Goal: Navigation & Orientation: Find specific page/section

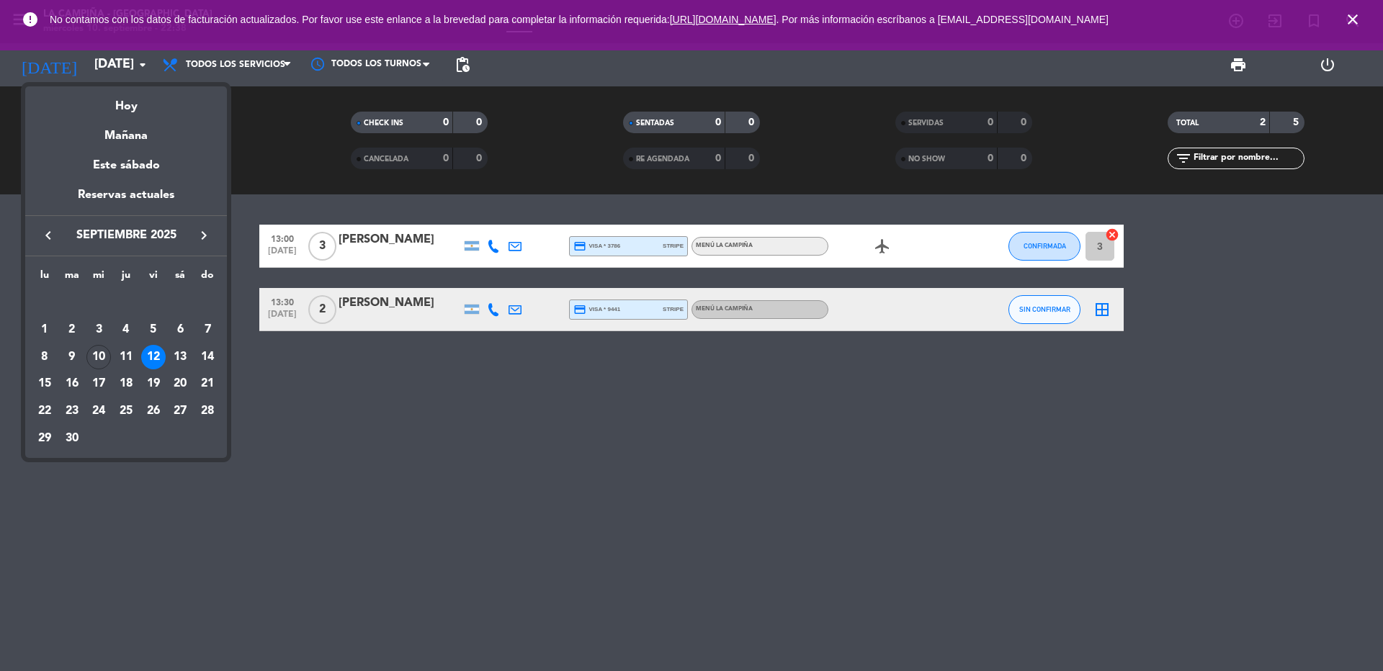
click at [435, 450] on div at bounding box center [691, 335] width 1383 height 671
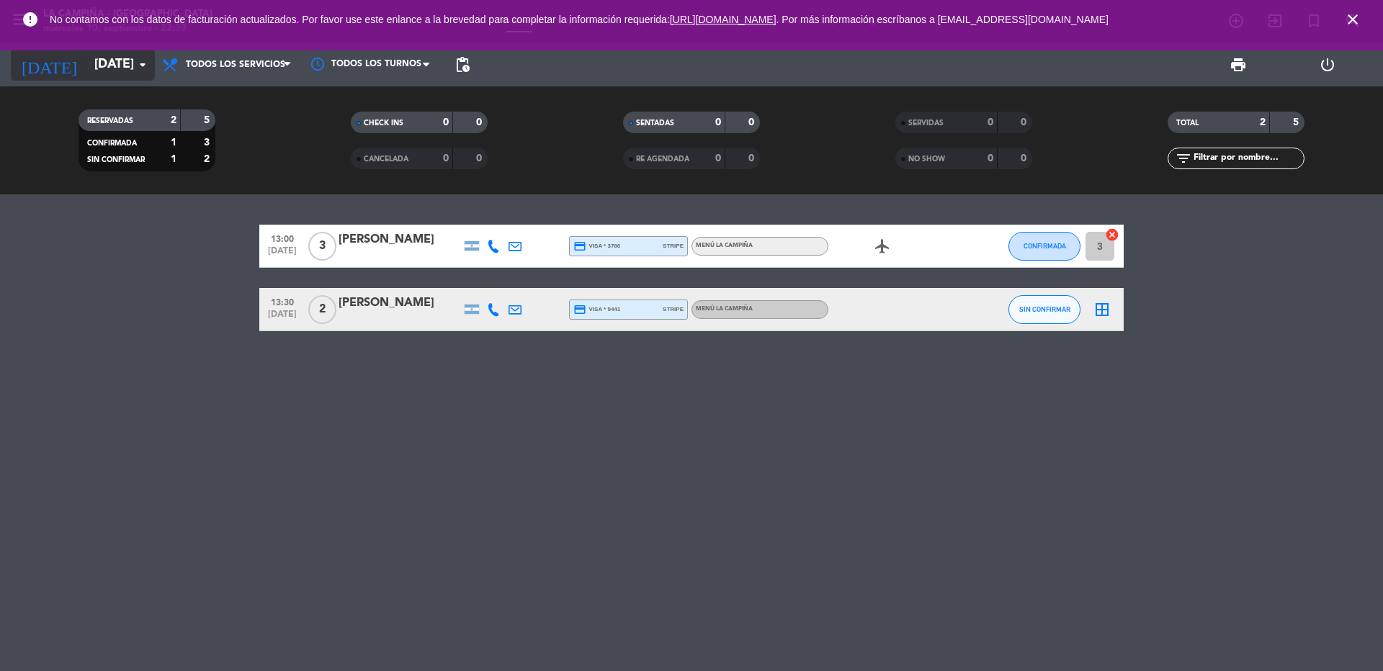
click at [125, 66] on input "[DATE]" at bounding box center [170, 64] width 167 height 29
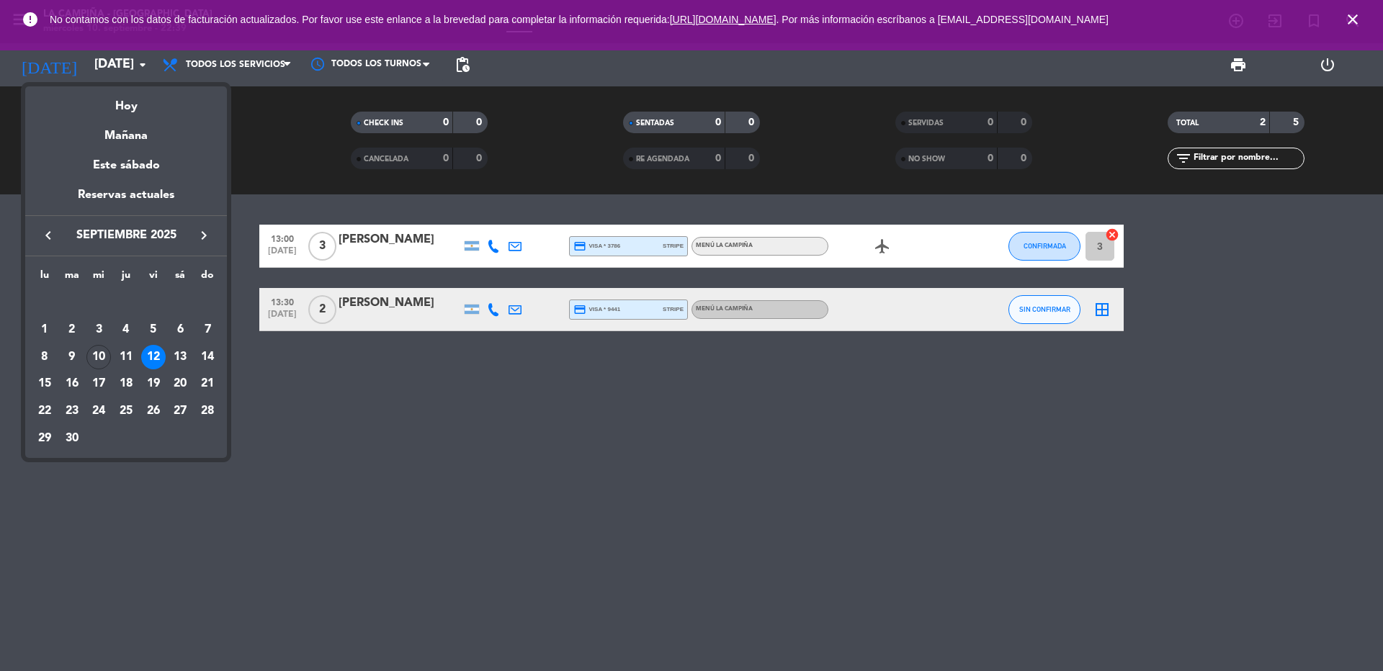
click at [537, 516] on div at bounding box center [691, 335] width 1383 height 671
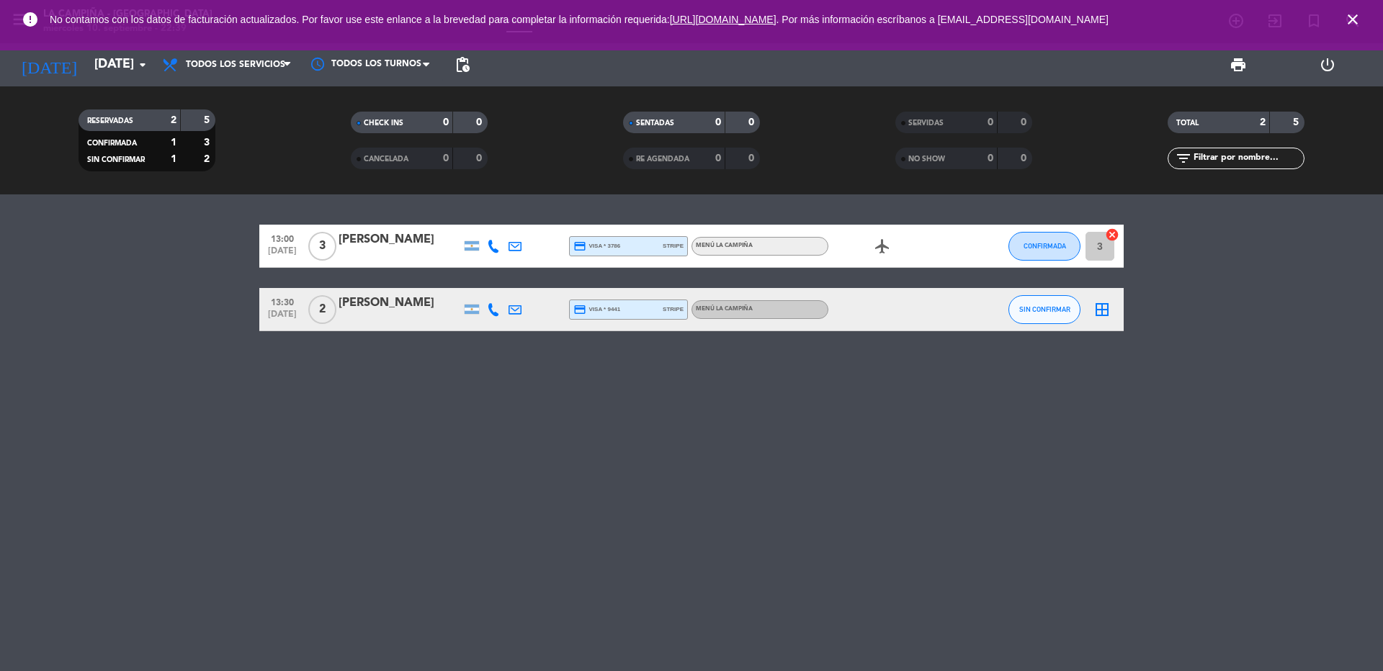
click at [1352, 19] on icon "close" at bounding box center [1352, 19] width 17 height 17
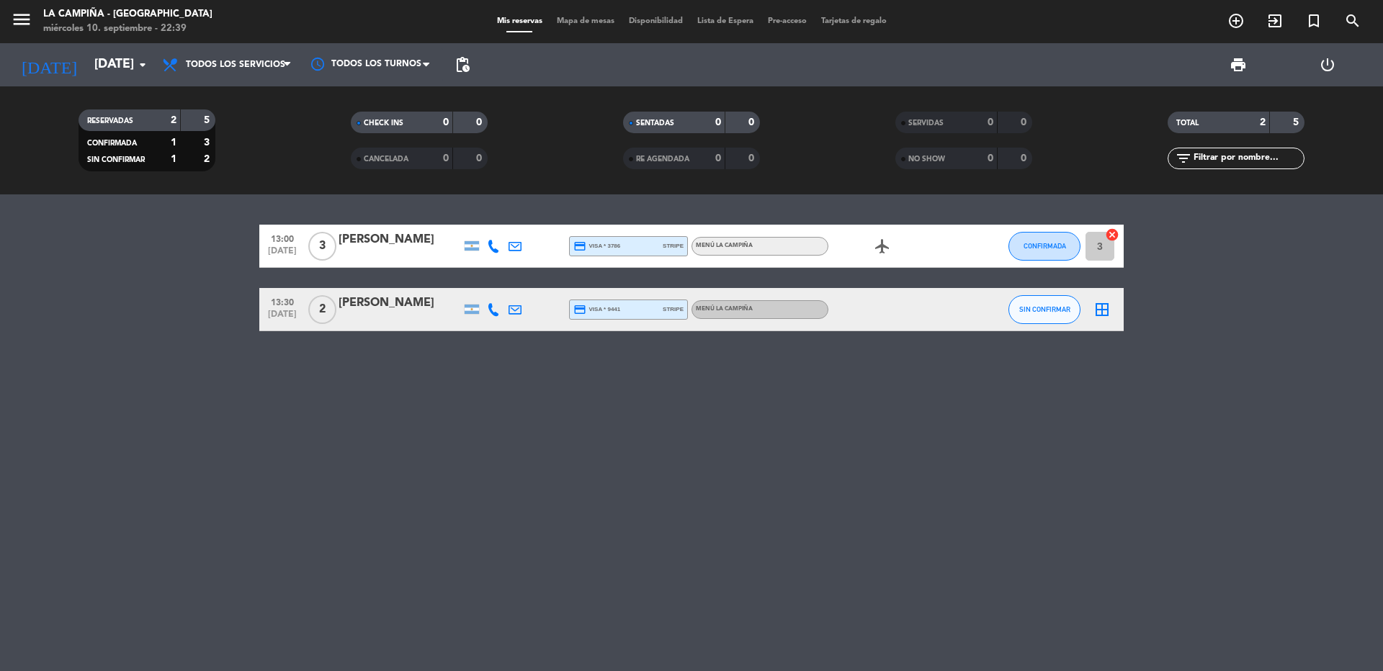
click at [12, 23] on icon "menu" at bounding box center [22, 20] width 22 height 22
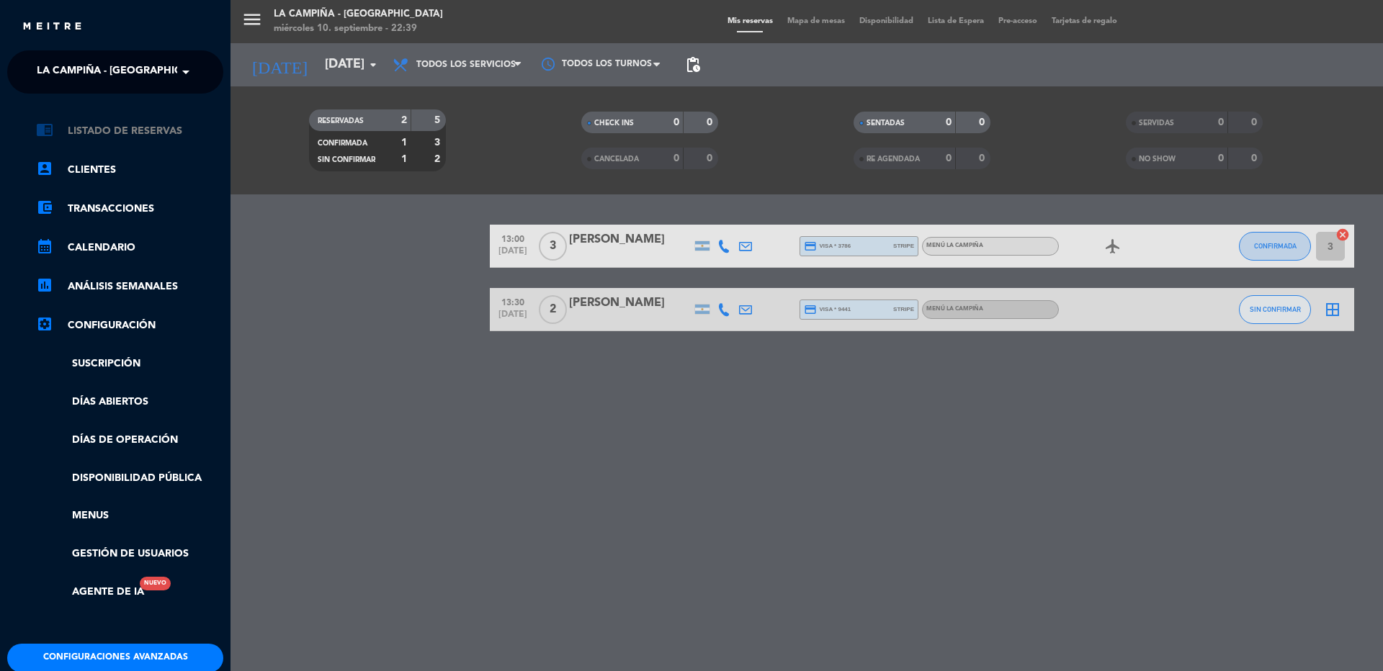
click at [81, 130] on link "chrome_reader_mode Listado de Reservas" at bounding box center [129, 130] width 187 height 17
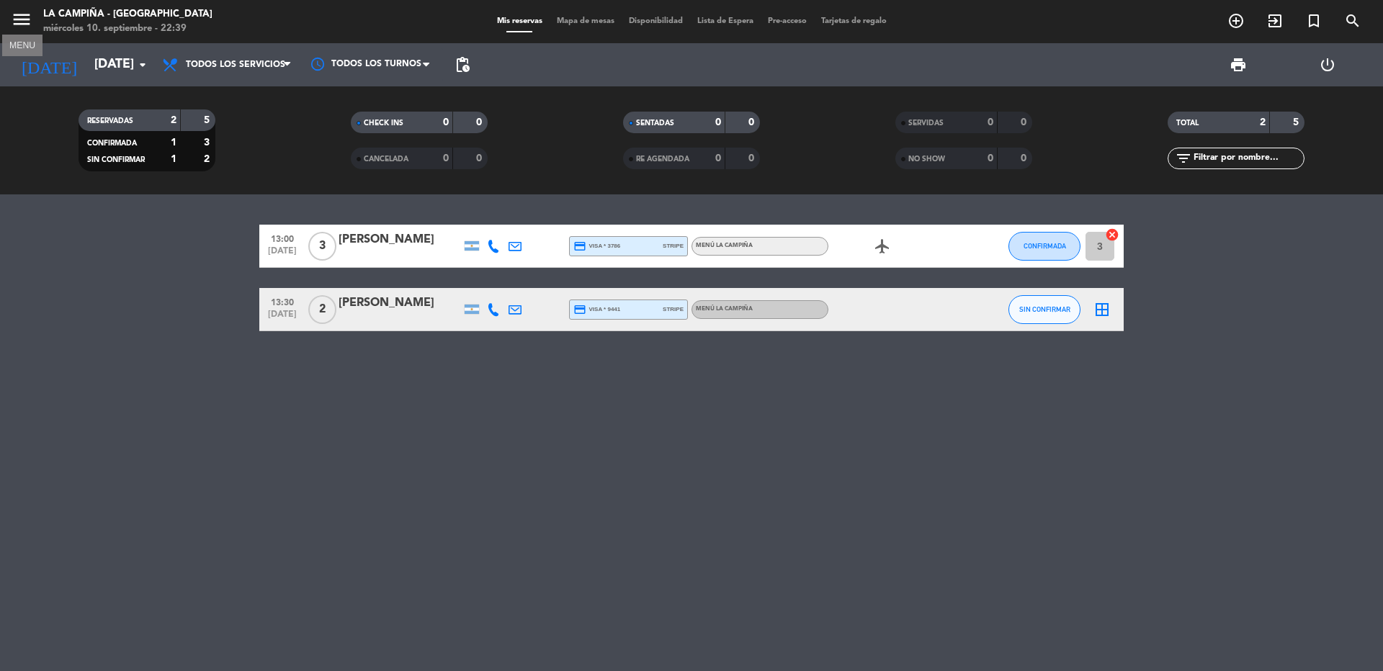
click at [28, 23] on icon "menu" at bounding box center [22, 20] width 22 height 22
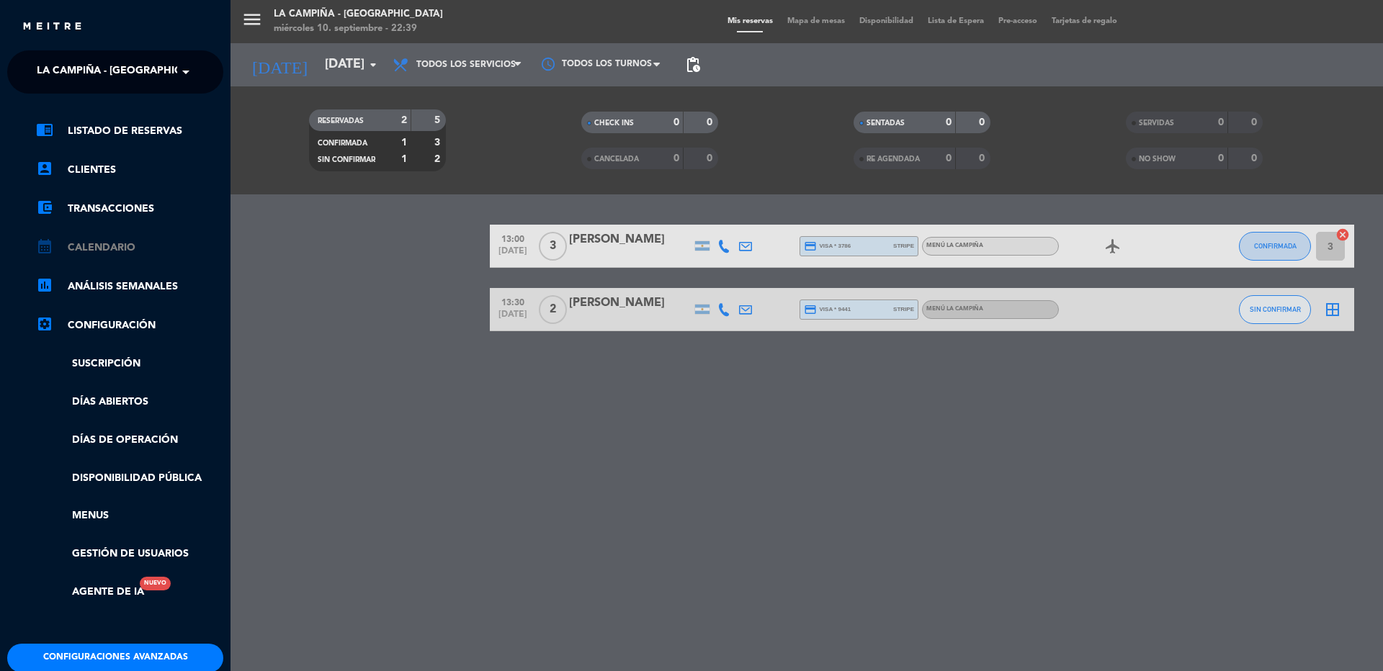
click at [102, 247] on link "calendar_month Calendario" at bounding box center [129, 247] width 187 height 17
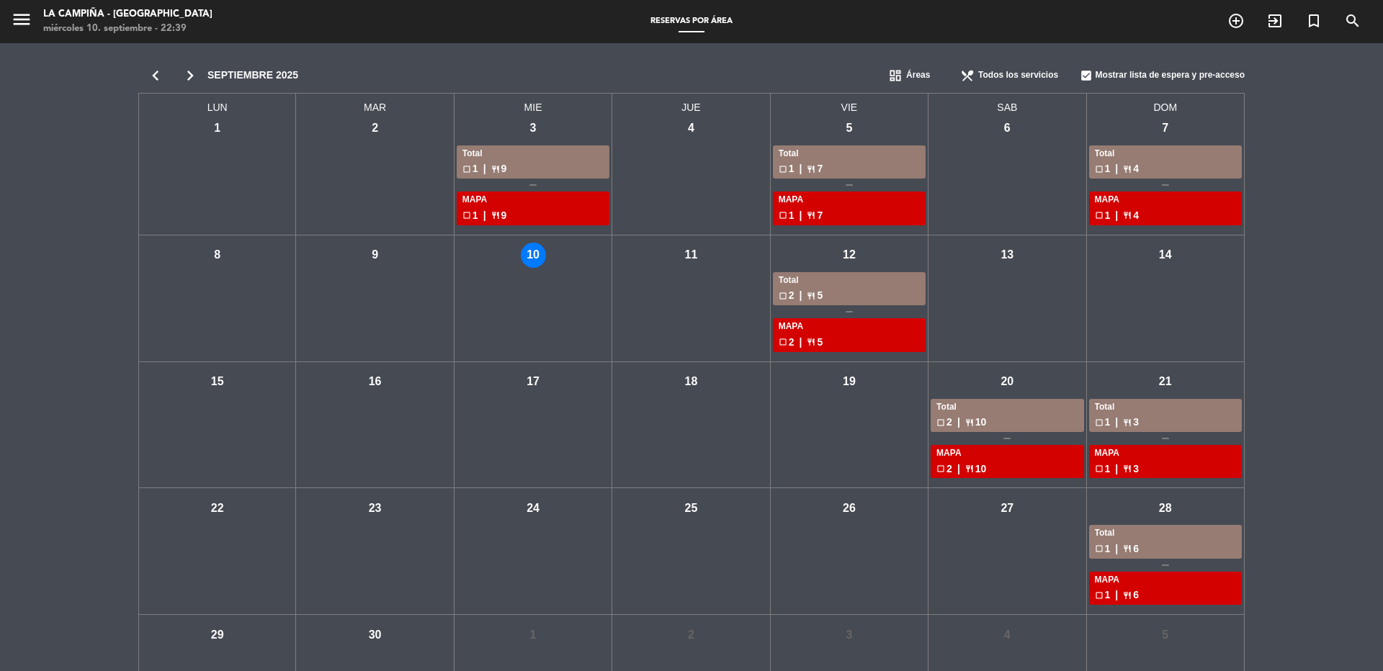
scroll to position [52, 0]
